Goal: Information Seeking & Learning: Learn about a topic

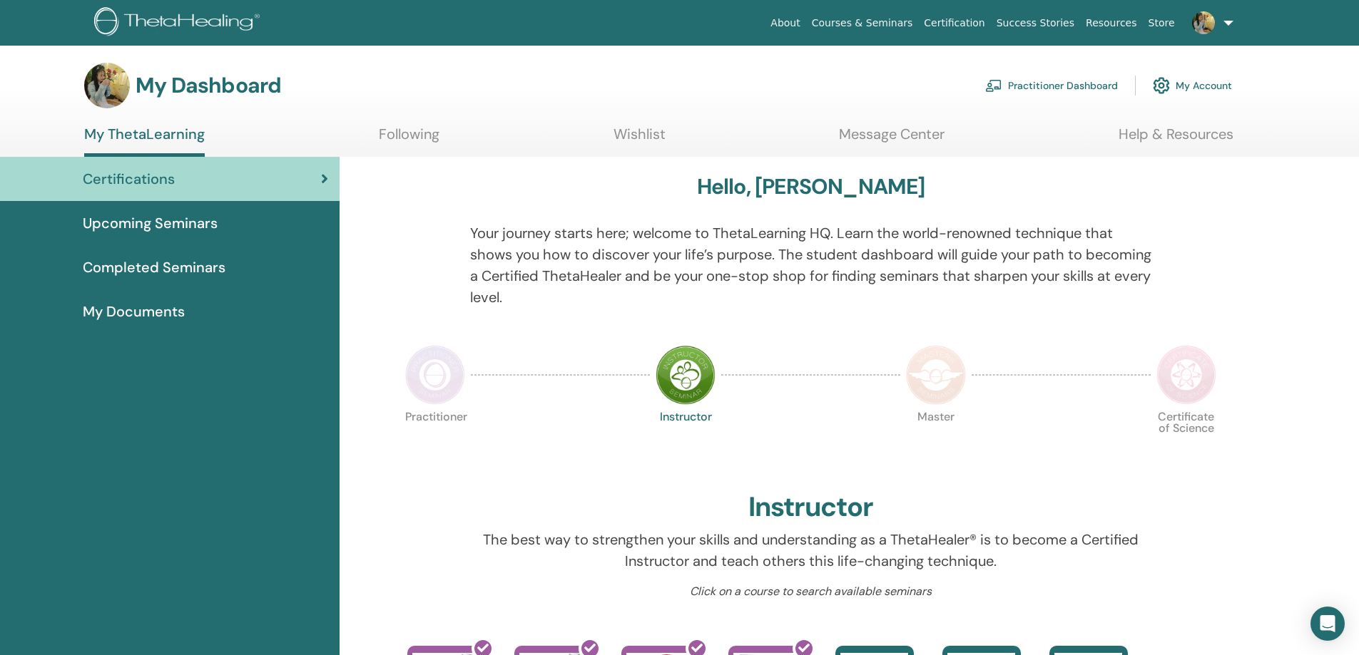
click at [226, 218] on div "Upcoming Seminars" at bounding box center [169, 223] width 317 height 21
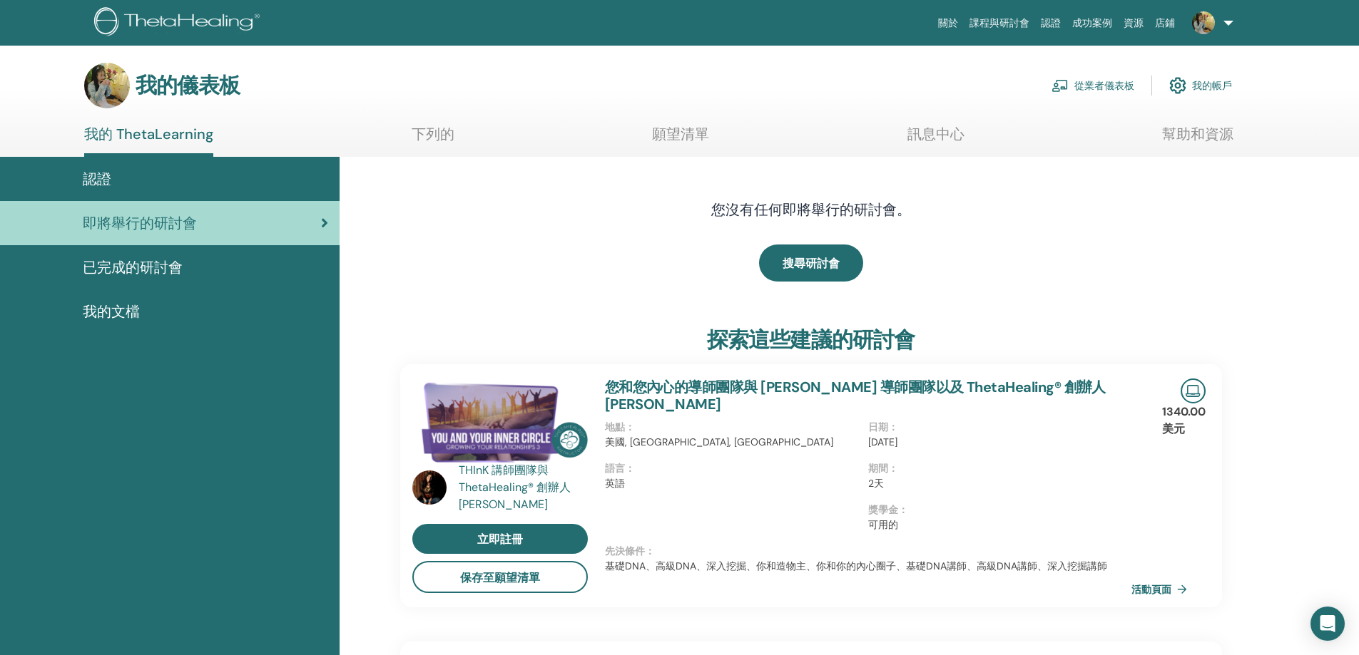
click at [198, 267] on div "已完成的研討會" at bounding box center [169, 267] width 317 height 21
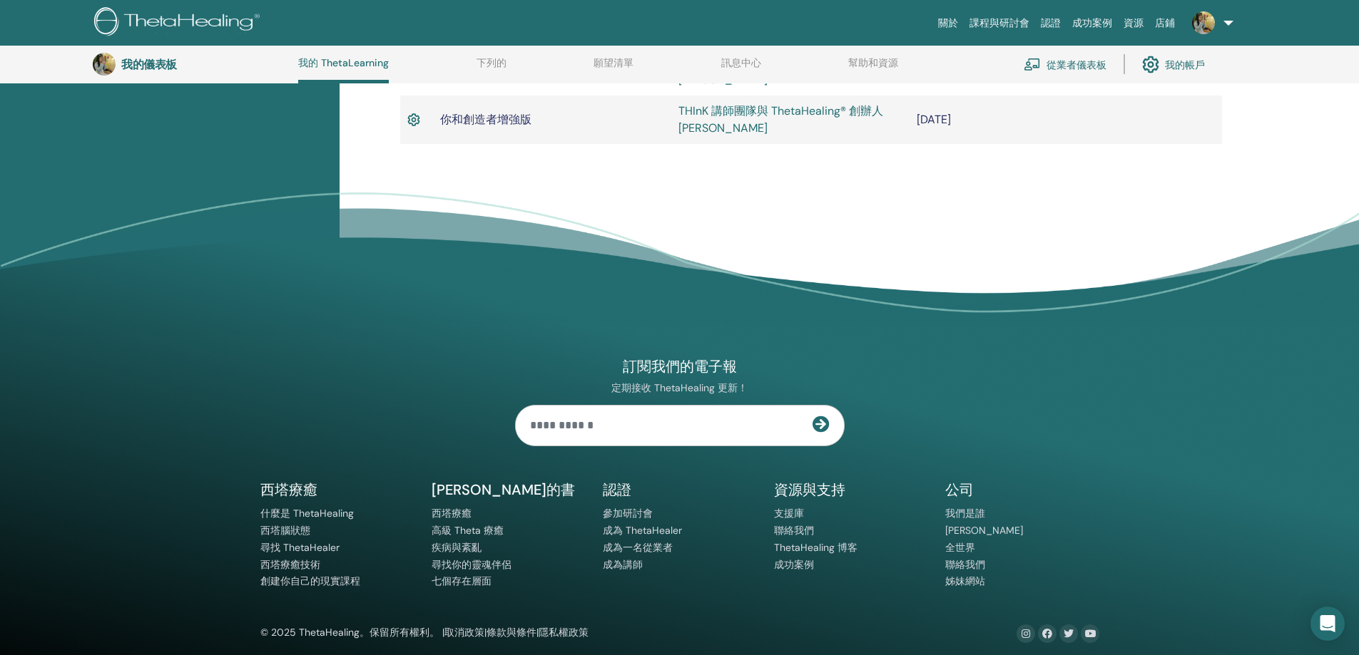
scroll to position [1036, 0]
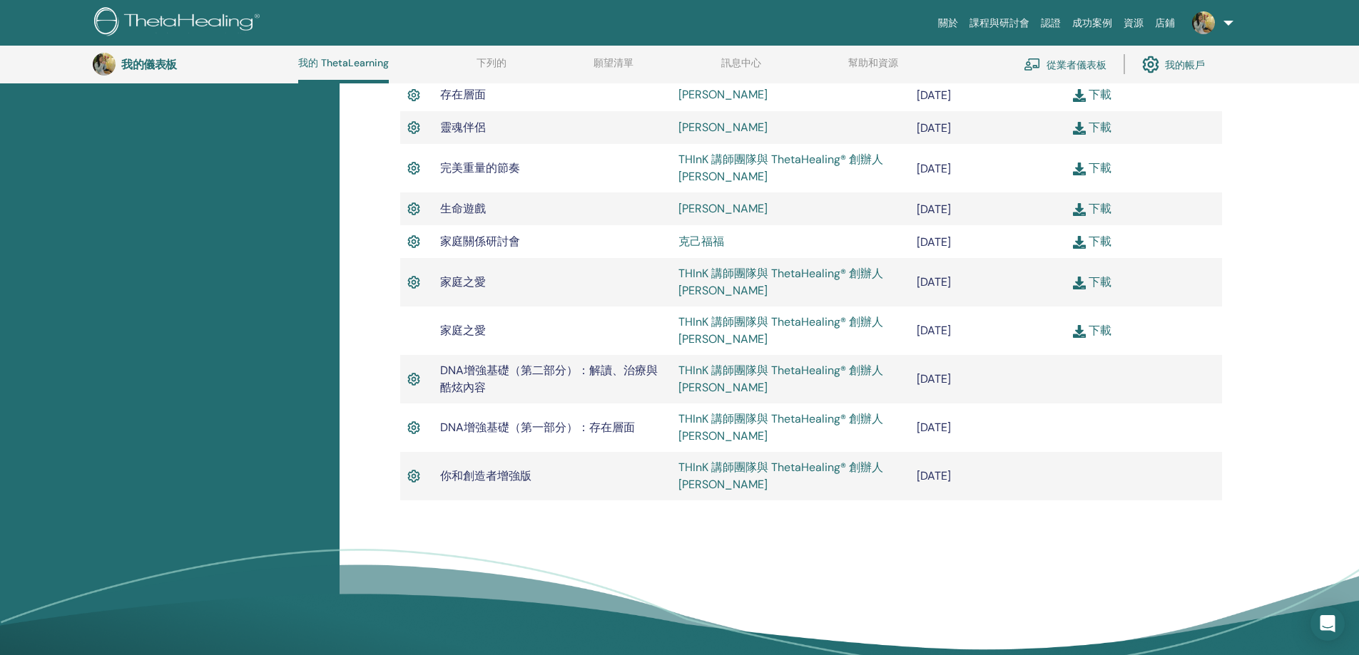
click at [409, 431] on img at bounding box center [413, 428] width 13 height 19
click at [475, 432] on font "DNA增強基礎（第一部分）：存在層面" at bounding box center [537, 427] width 195 height 15
click at [440, 429] on font "DNA增強基礎（第一部分）：存在層面" at bounding box center [537, 427] width 195 height 15
drag, startPoint x: 439, startPoint y: 429, endPoint x: 636, endPoint y: 442, distance: 197.3
click at [636, 442] on td "DNA增強基礎（第一部分）：存在層面" at bounding box center [552, 428] width 238 height 49
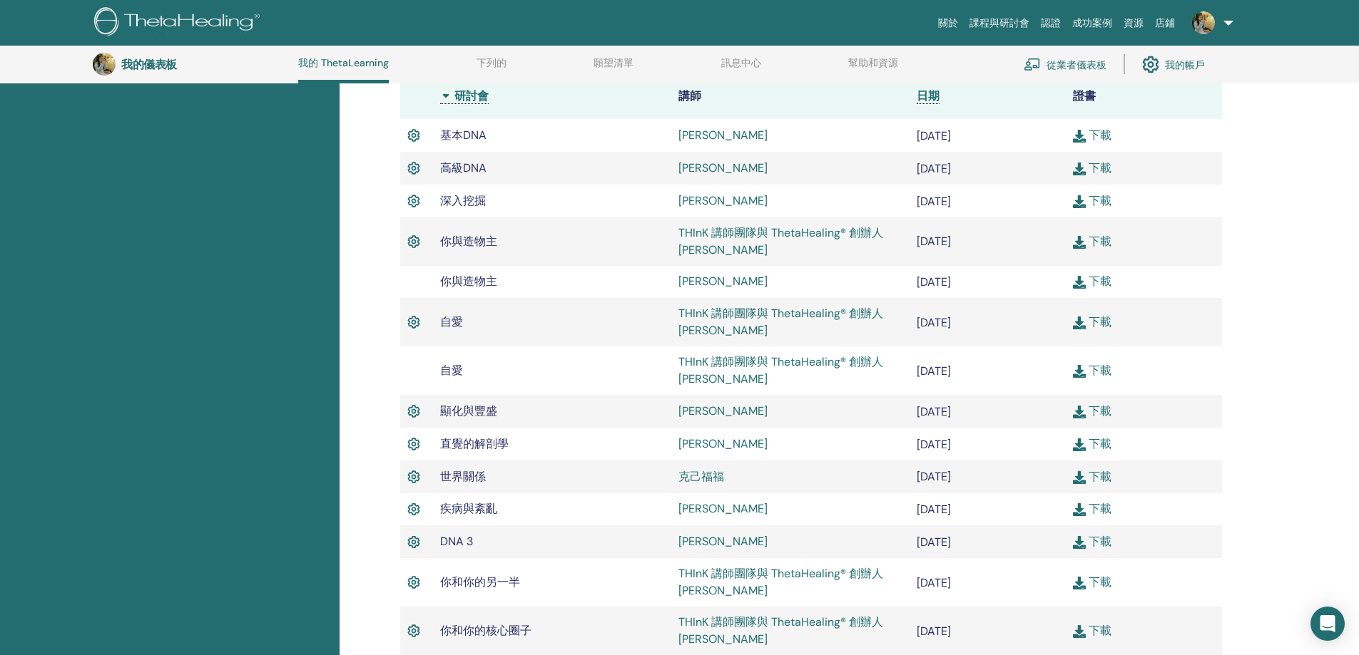
scroll to position [0, 0]
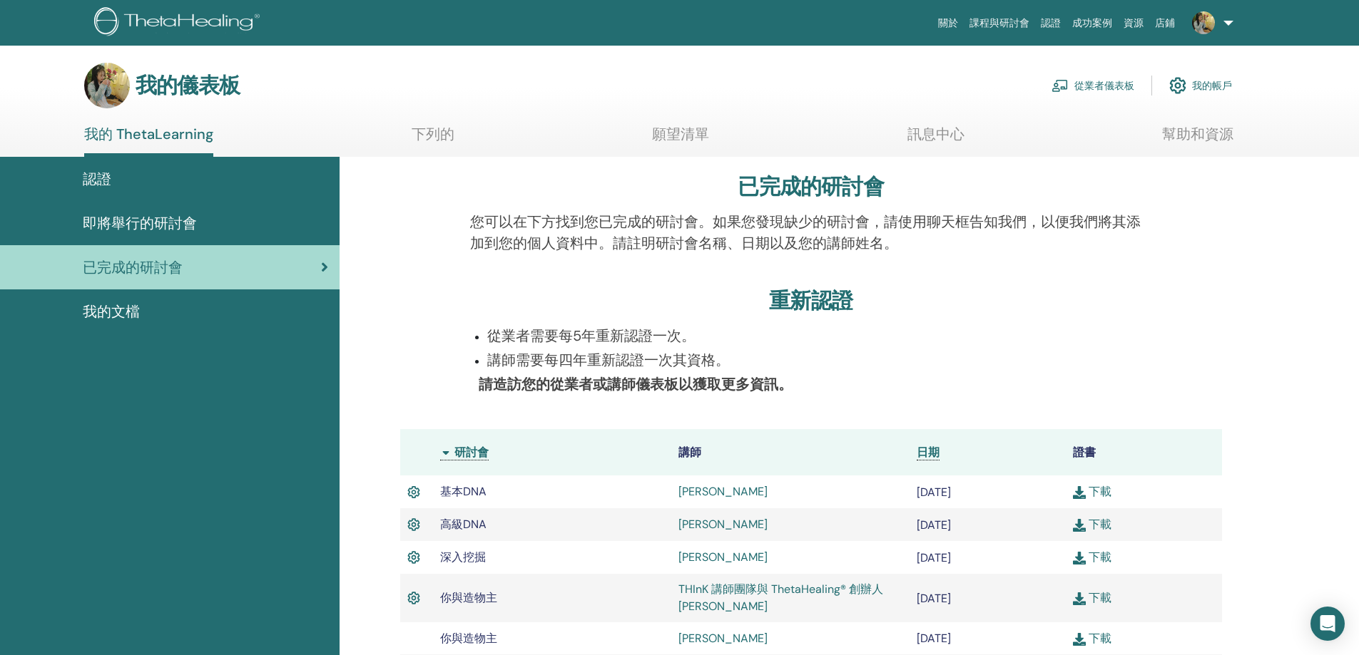
click at [240, 301] on div "我的文檔" at bounding box center [169, 311] width 317 height 21
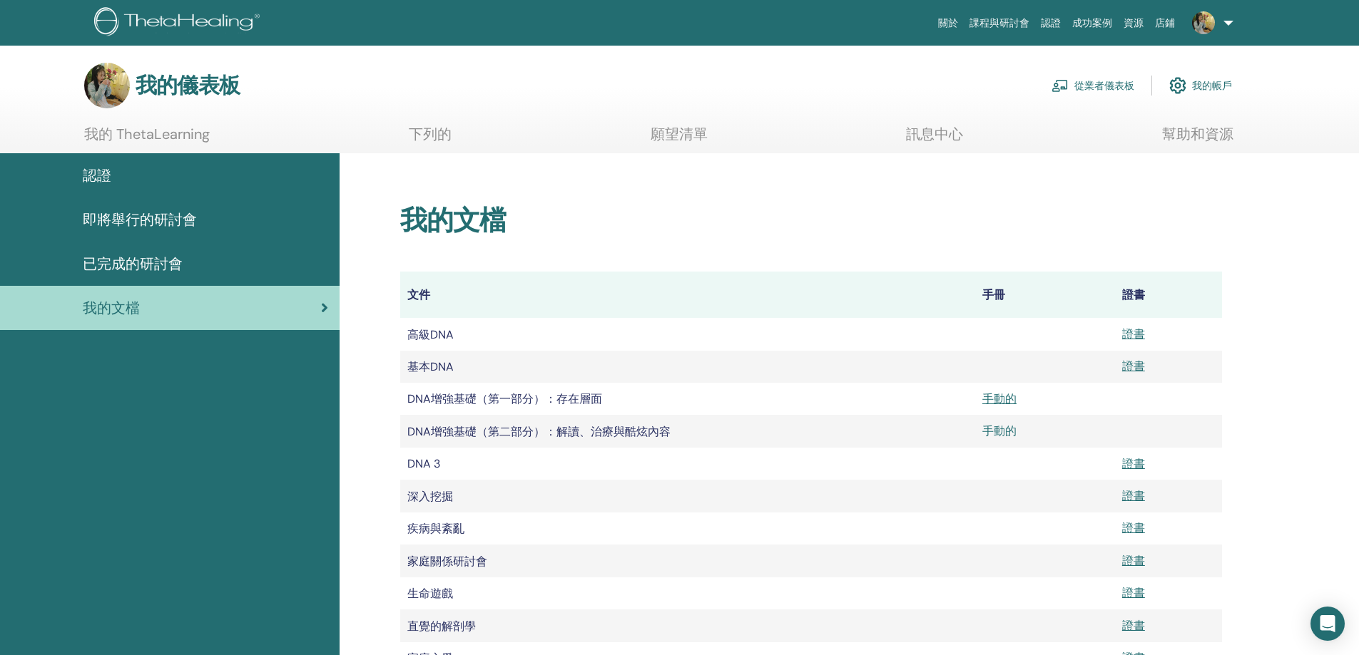
click at [1004, 427] on font "手動的" at bounding box center [999, 431] width 34 height 15
click at [703, 83] on div "我的儀表板 從業者儀表板 我的帳戶" at bounding box center [658, 86] width 1148 height 46
click at [1008, 11] on link "課程與研討會" at bounding box center [999, 23] width 71 height 26
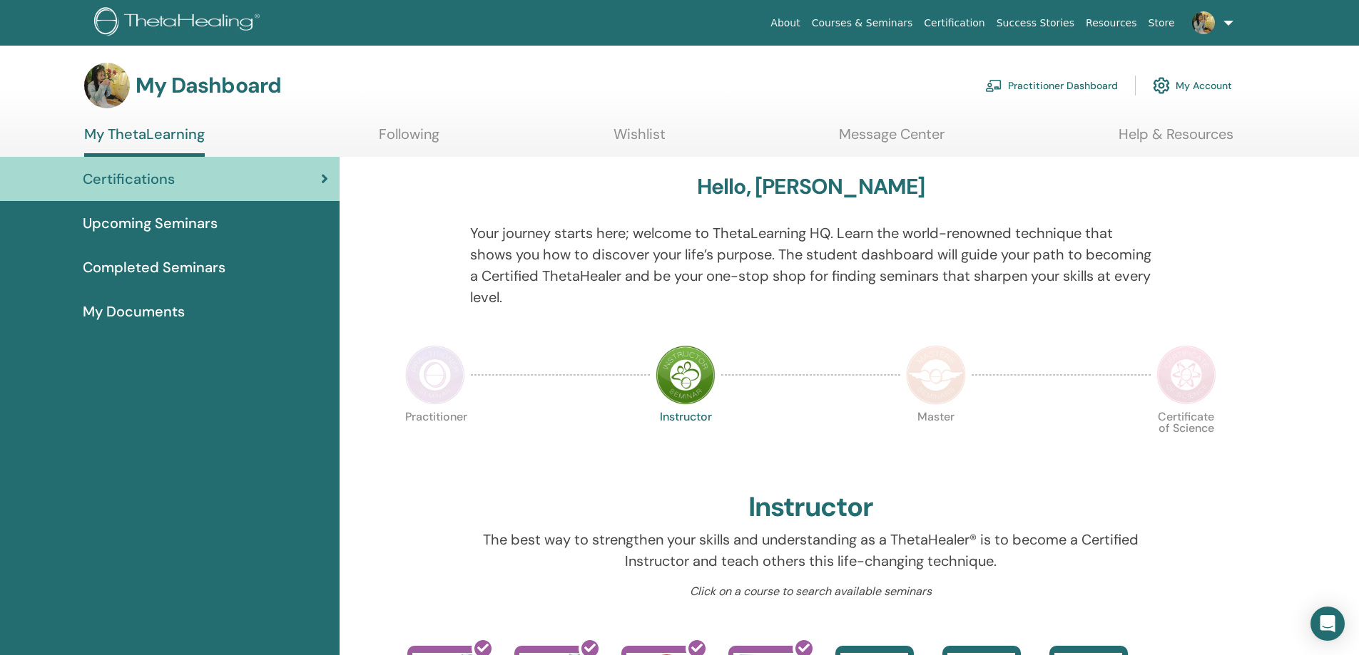
click at [171, 226] on span "Upcoming Seminars" at bounding box center [150, 223] width 135 height 21
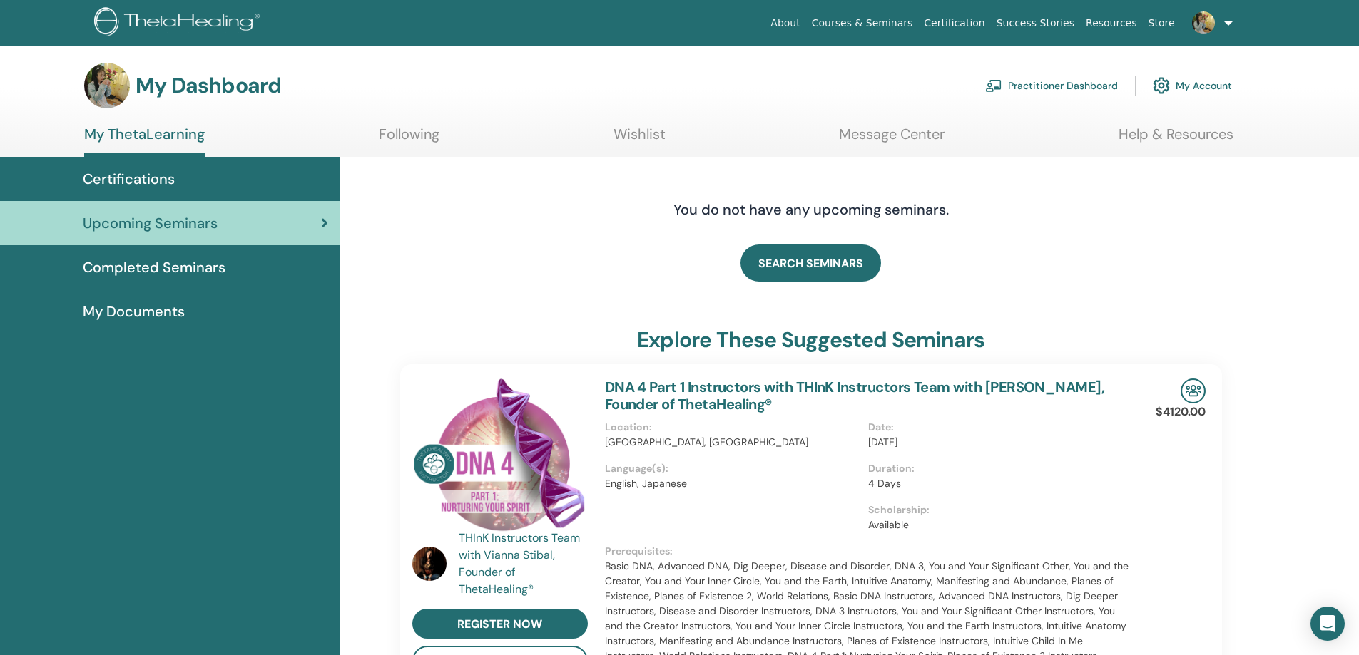
click at [201, 181] on div "Certifications" at bounding box center [169, 178] width 317 height 21
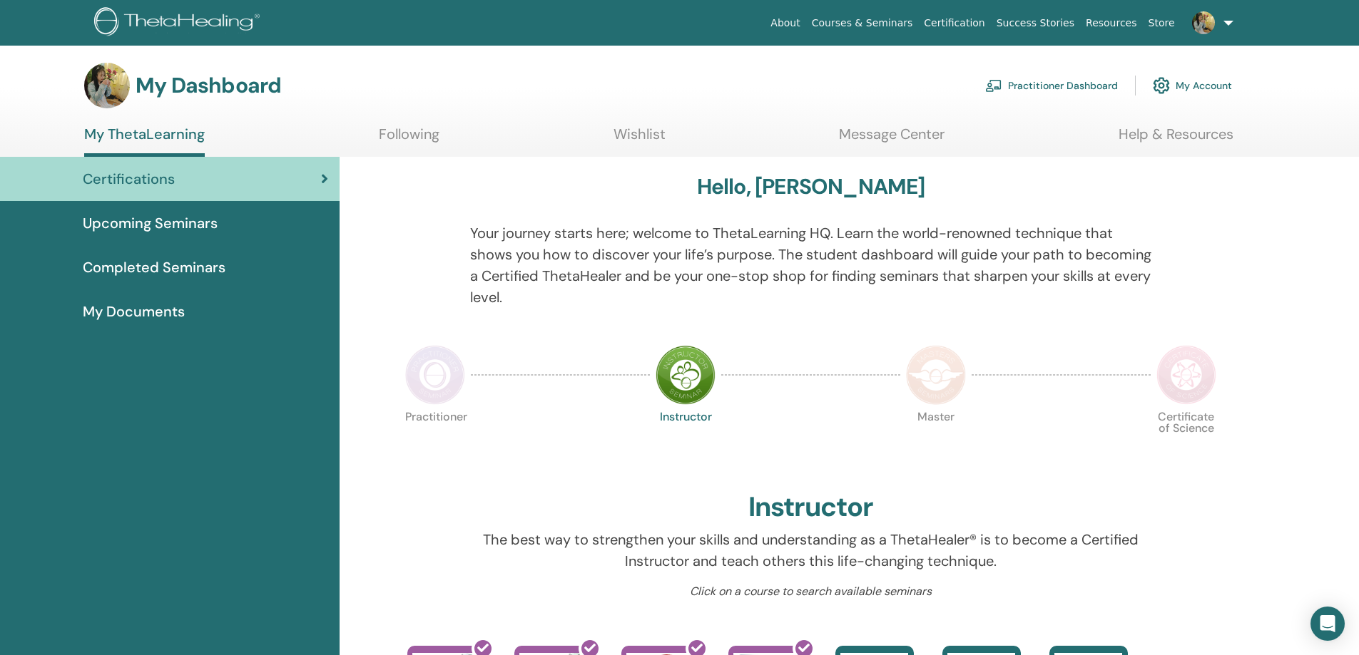
click at [442, 365] on img at bounding box center [435, 375] width 60 height 60
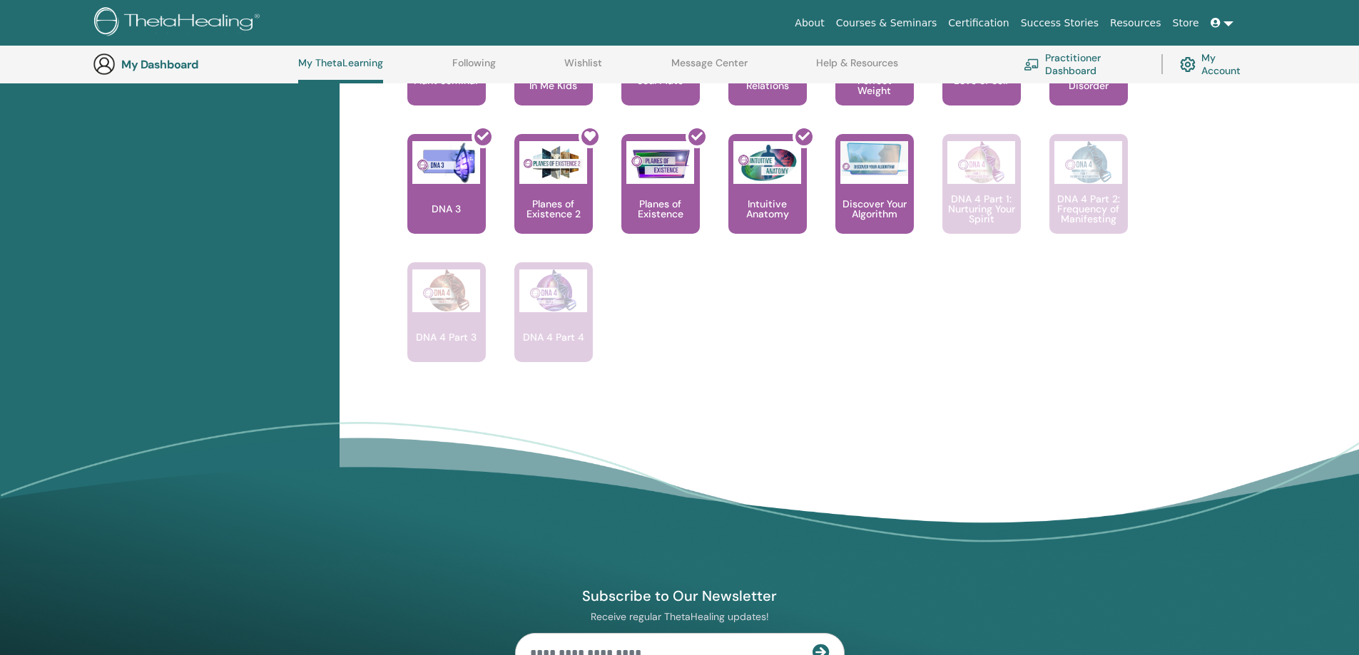
scroll to position [822, 0]
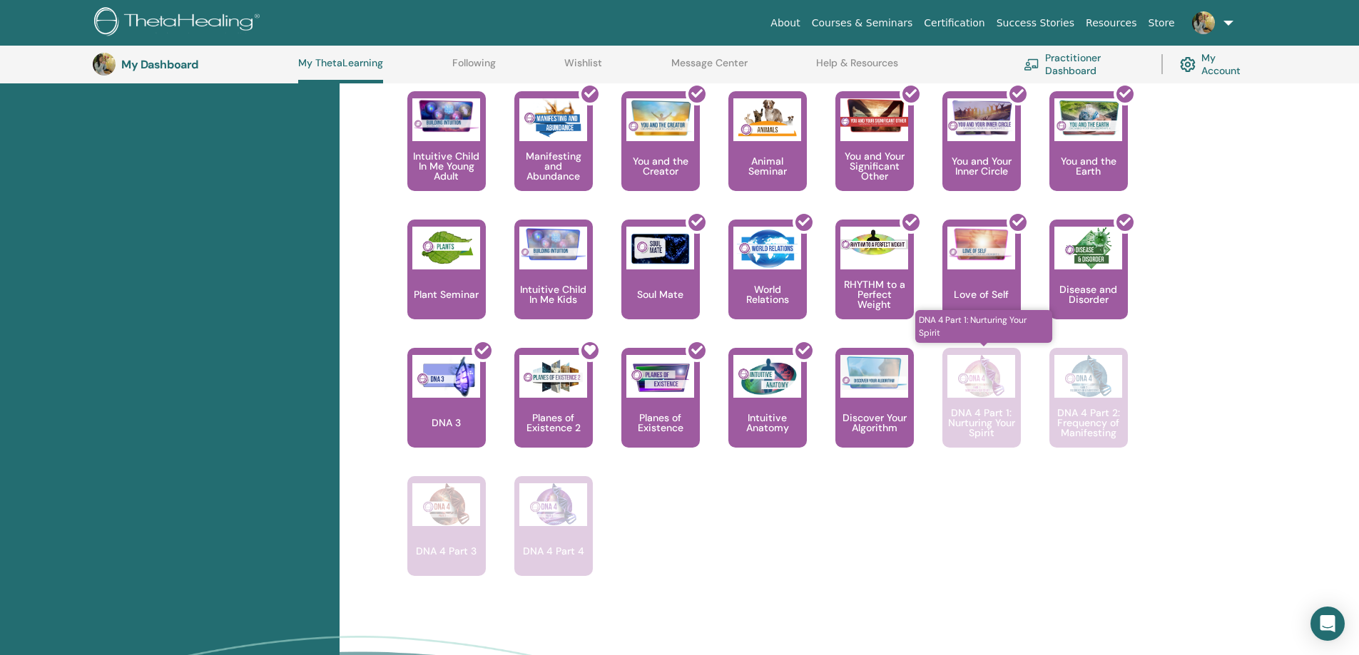
click at [971, 404] on div "DNA 4 Part 1: Nurturing Your Spirit" at bounding box center [981, 398] width 78 height 100
